Goal: Information Seeking & Learning: Learn about a topic

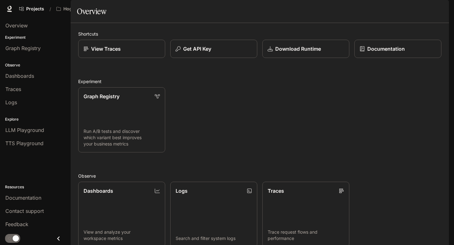
click at [393, 3] on link "Documentation Documentation" at bounding box center [400, 9] width 38 height 13
